Goal: Check status: Check status

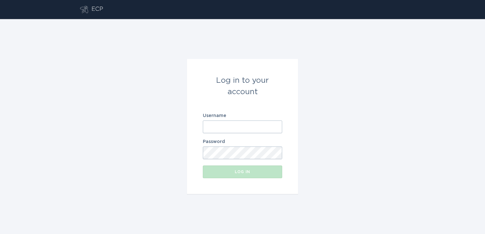
click at [251, 122] on input "Username" at bounding box center [242, 127] width 79 height 13
type input "[PERSON_NAME][EMAIL_ADDRESS][PERSON_NAME][DOMAIN_NAME]"
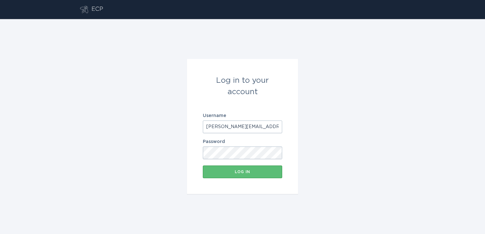
click at [203, 166] on button "Log in" at bounding box center [242, 172] width 79 height 13
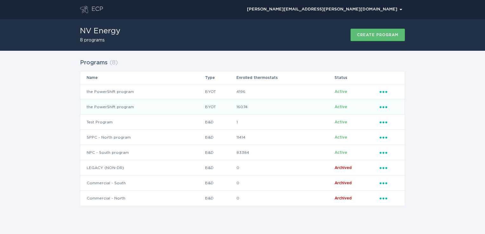
click at [196, 101] on td "the PowerShift program" at bounding box center [142, 106] width 124 height 15
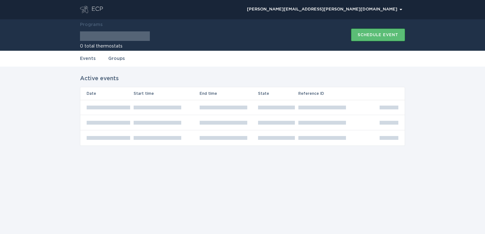
click at [114, 60] on link "Groups" at bounding box center [116, 58] width 17 height 7
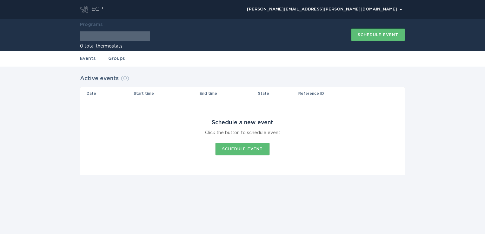
click at [92, 10] on div "ECP" at bounding box center [97, 10] width 12 height 8
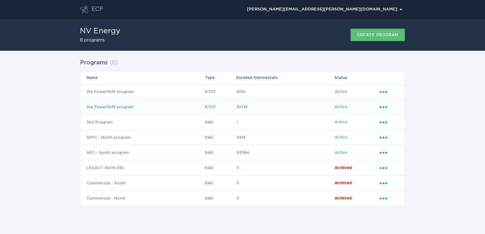
click at [240, 106] on td "16074" at bounding box center [285, 106] width 98 height 15
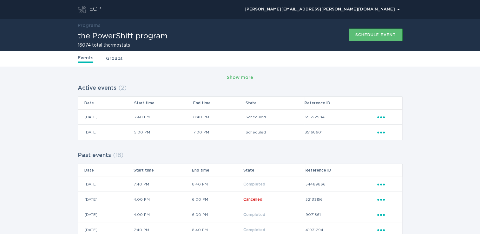
click at [94, 11] on div "ECP" at bounding box center [95, 10] width 12 height 8
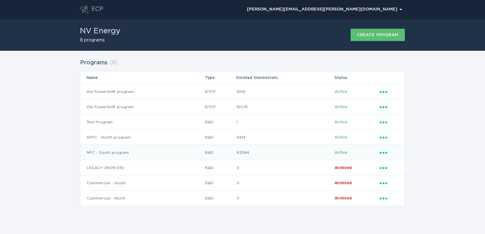
click at [166, 152] on td "NPC - South program" at bounding box center [142, 152] width 124 height 15
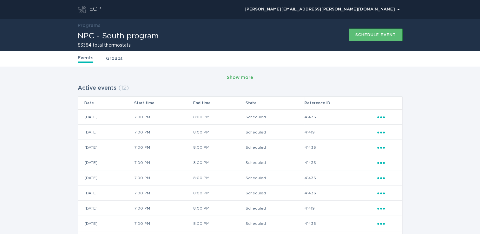
click at [236, 81] on div "Show more" at bounding box center [240, 77] width 26 height 7
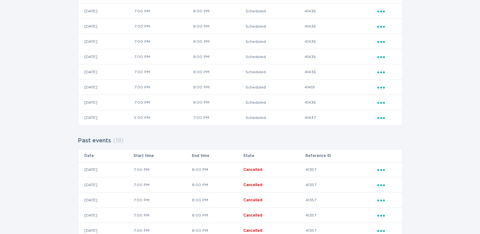
scroll to position [303, 0]
click at [384, 118] on icon "Popover menu" at bounding box center [382, 119] width 8 height 2
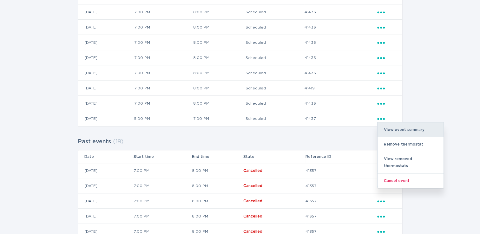
click at [393, 128] on div "View event summary" at bounding box center [411, 130] width 66 height 15
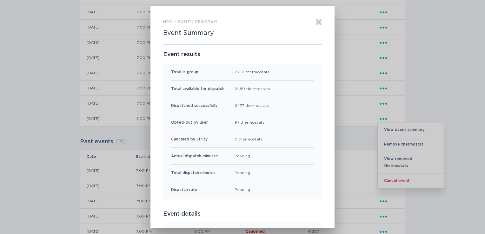
click at [316, 20] on icon "Exit" at bounding box center [319, 22] width 6 height 6
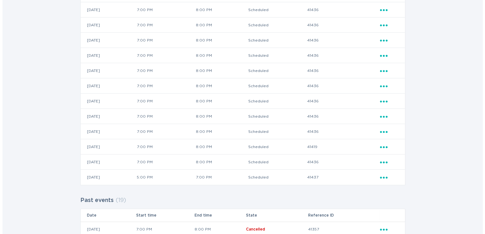
scroll to position [264, 0]
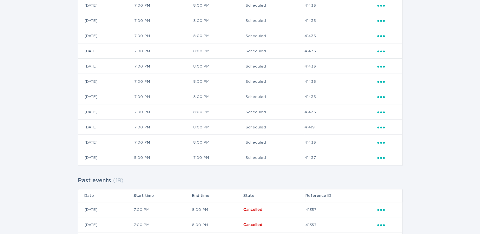
click at [382, 155] on icon "Ellipsis" at bounding box center [382, 156] width 9 height 5
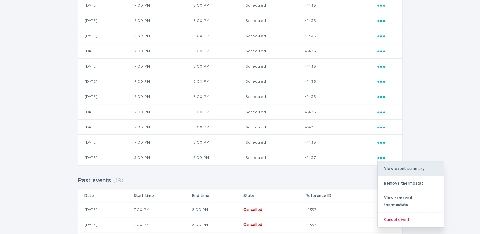
click at [392, 166] on div "View event summary" at bounding box center [411, 169] width 66 height 15
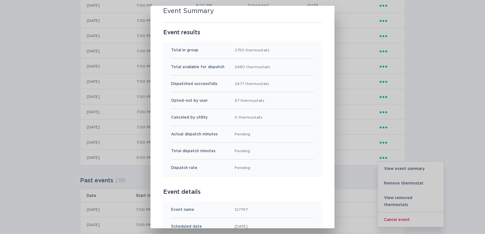
scroll to position [23, 0]
click at [427, 120] on div "NPC - South program Event Summary Exit Event results Total in group 2750 thermo…" at bounding box center [242, 117] width 485 height 234
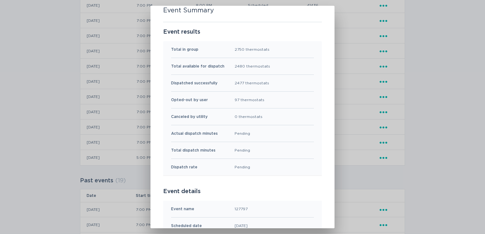
click at [413, 118] on div "NPC - South program Event Summary Exit Event results Total in group 2750 thermo…" at bounding box center [242, 117] width 485 height 234
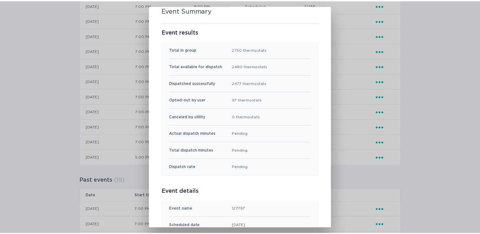
scroll to position [0, 0]
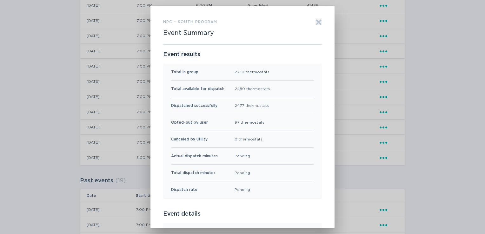
click at [317, 22] on icon "Exit" at bounding box center [319, 22] width 5 height 5
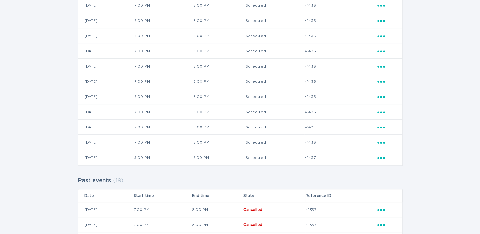
click at [381, 158] on icon "Popover menu" at bounding box center [382, 158] width 8 height 2
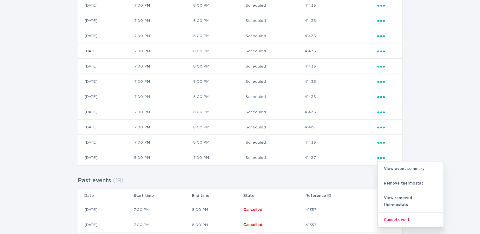
click at [183, 156] on td "5:00 PM" at bounding box center [163, 157] width 59 height 15
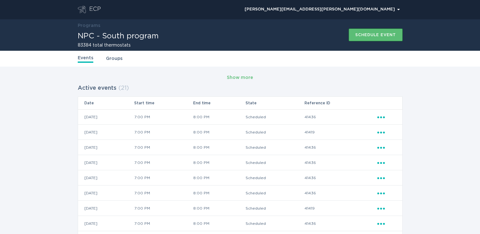
click at [118, 60] on link "Groups" at bounding box center [114, 58] width 17 height 7
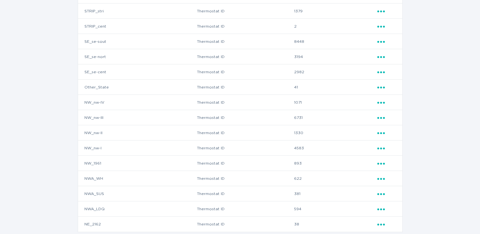
scroll to position [178, 0]
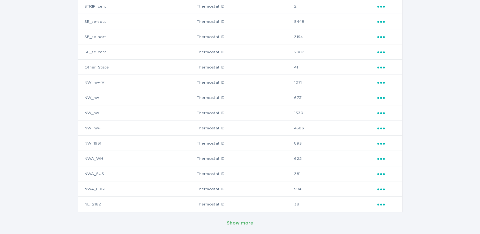
click at [247, 222] on div "Show more" at bounding box center [240, 223] width 26 height 7
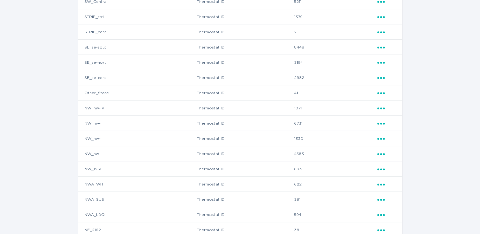
scroll to position [151, 0]
click at [380, 63] on icon "Ellipsis" at bounding box center [382, 62] width 9 height 5
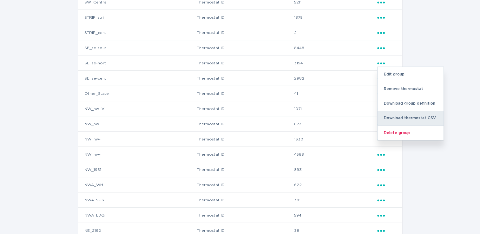
click at [406, 117] on div "Download thermostat CSV" at bounding box center [411, 118] width 66 height 15
